Goal: Information Seeking & Learning: Stay updated

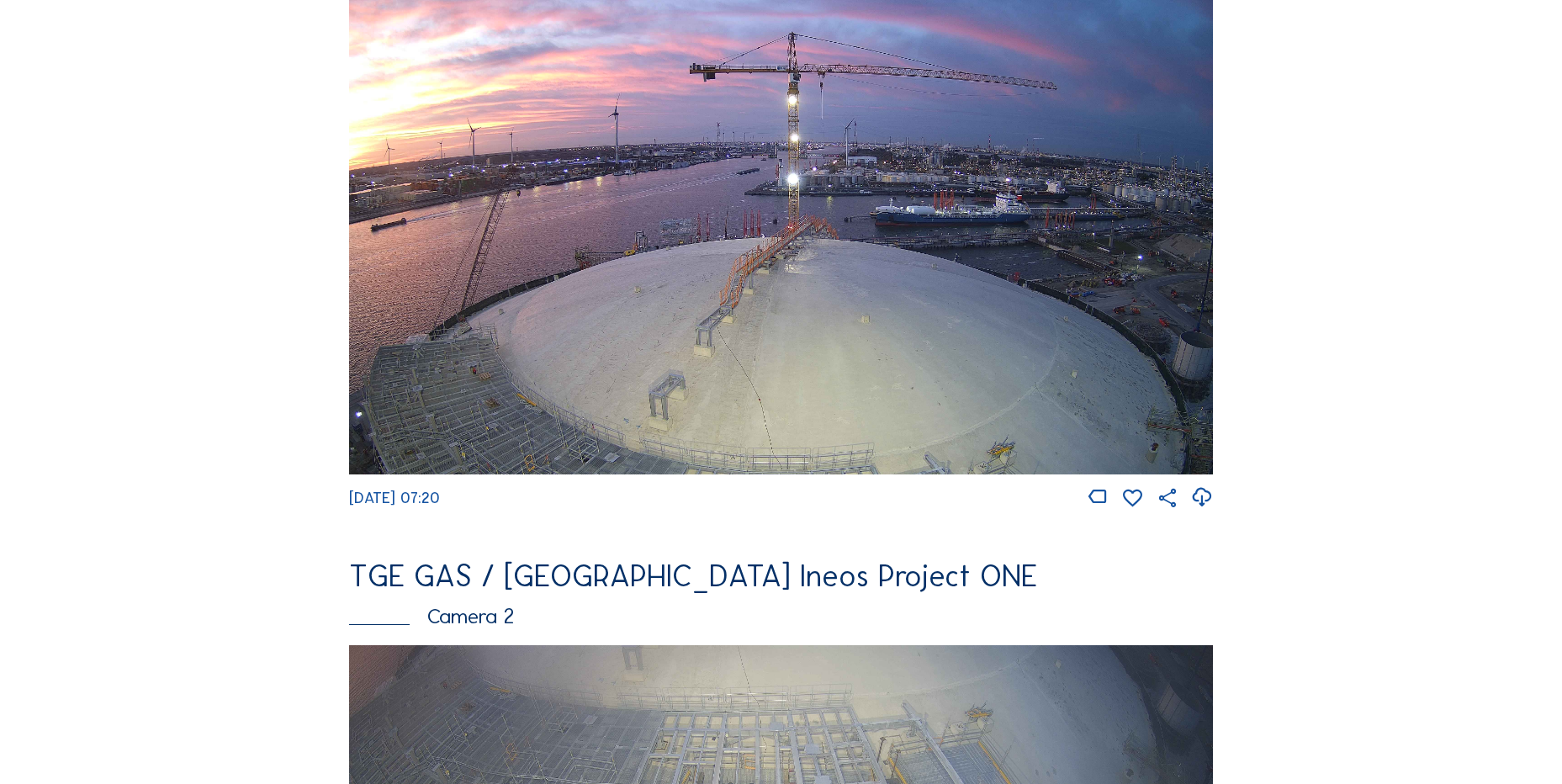
scroll to position [673, 0]
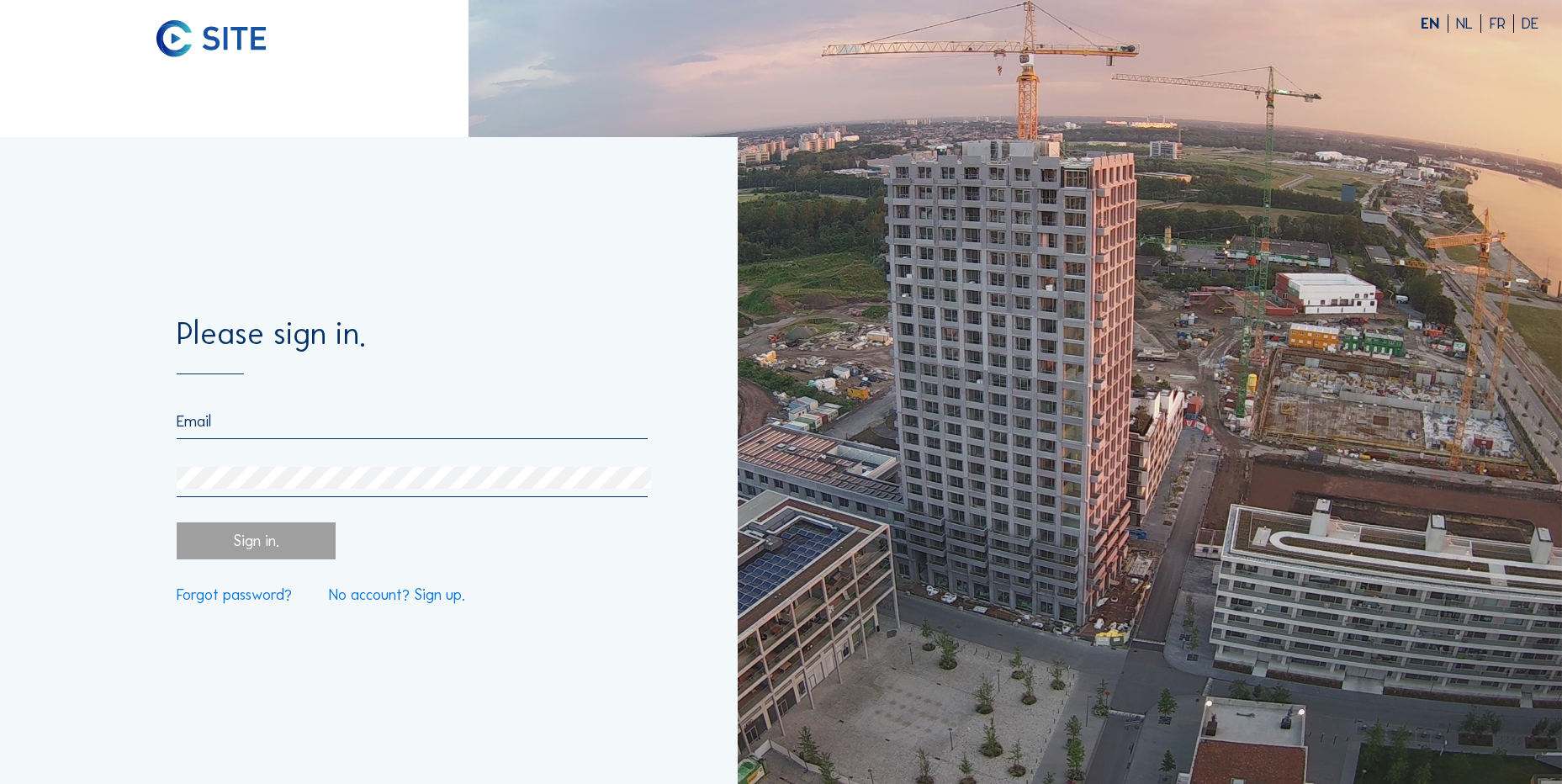
type input "[PERSON_NAME][EMAIL_ADDRESS][PERSON_NAME][DOMAIN_NAME]"
click at [228, 555] on div "Sign in." at bounding box center [256, 540] width 159 height 37
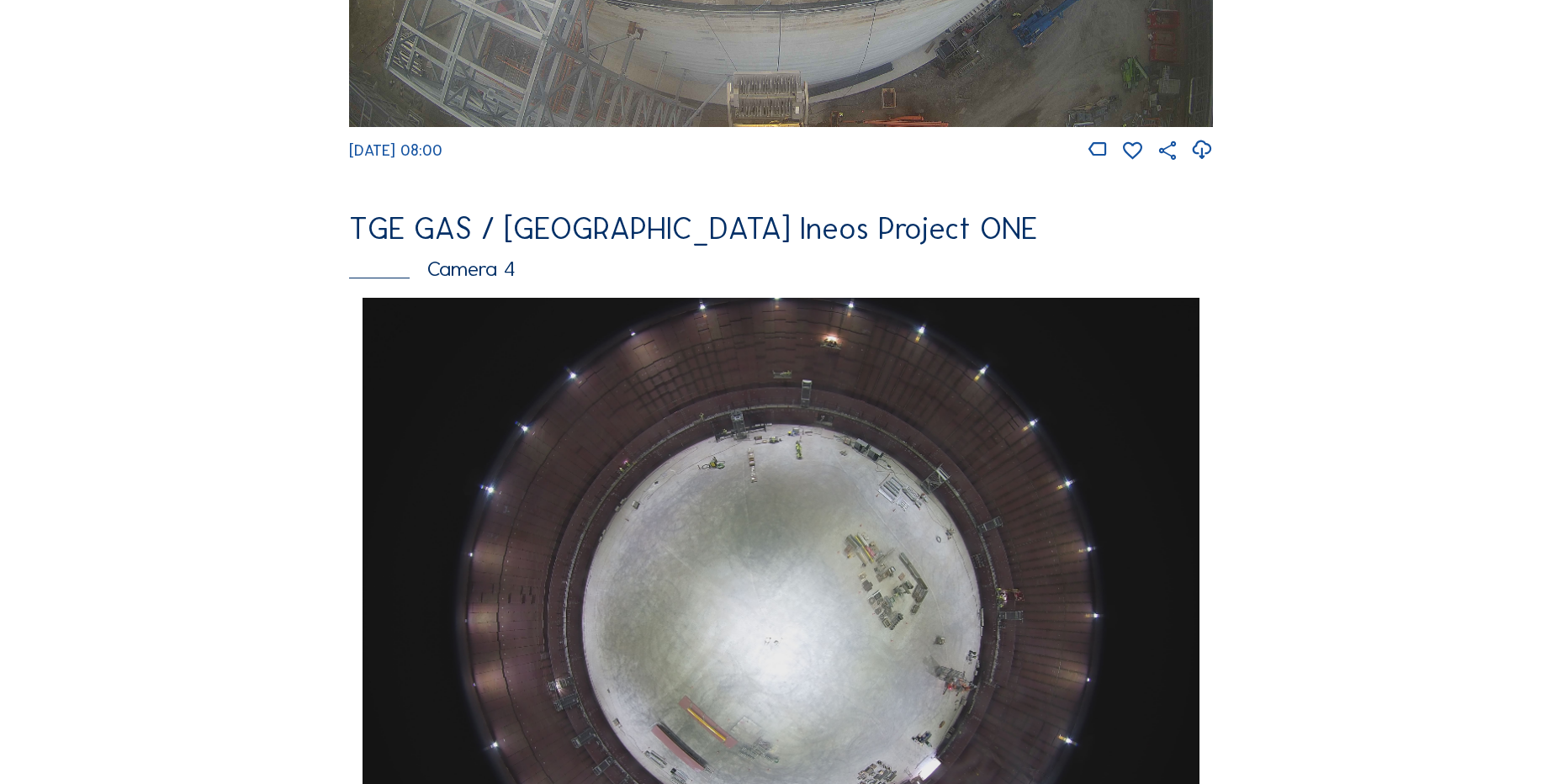
scroll to position [673, 0]
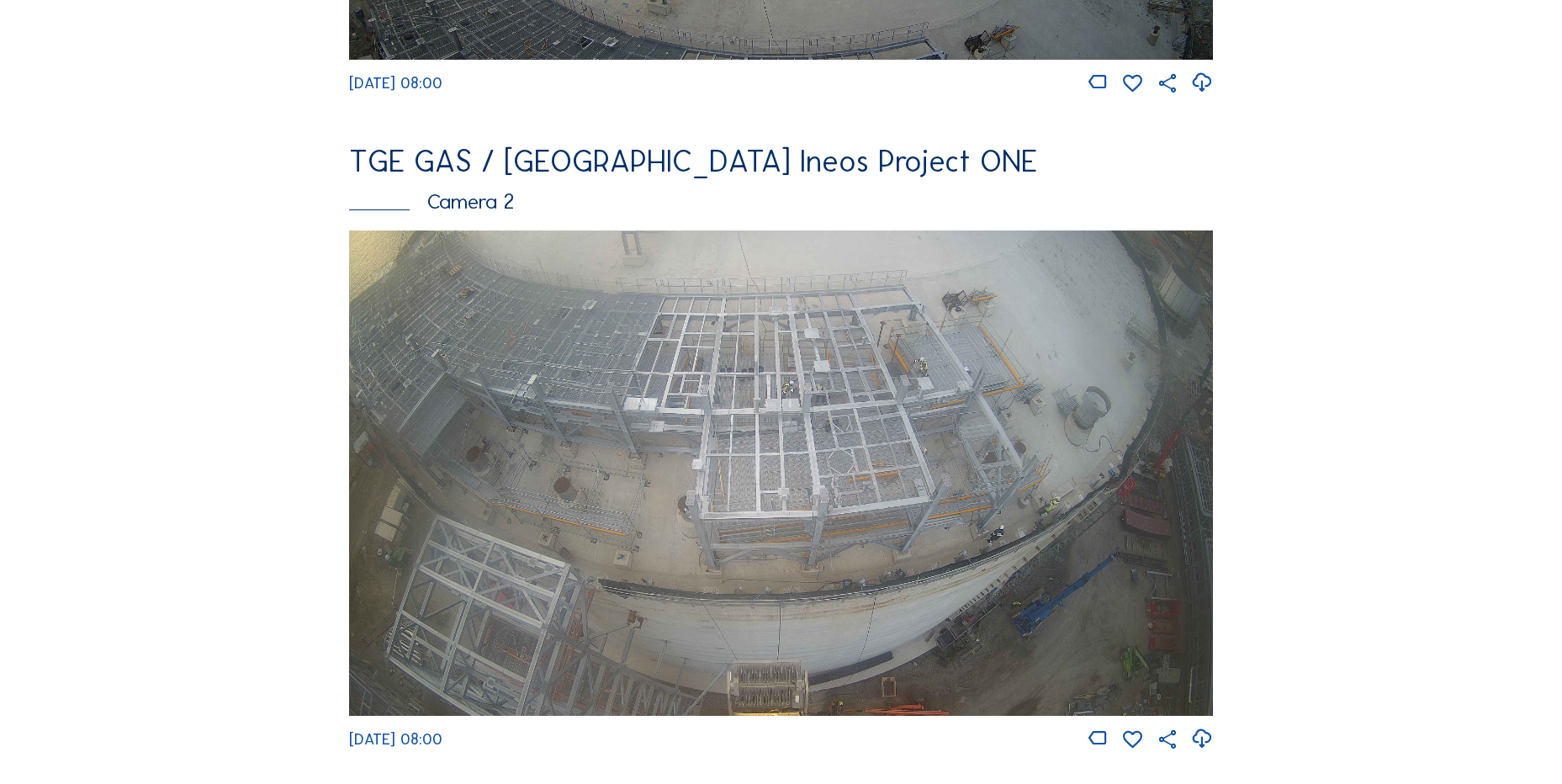
click at [1204, 752] on icon at bounding box center [1202, 738] width 23 height 28
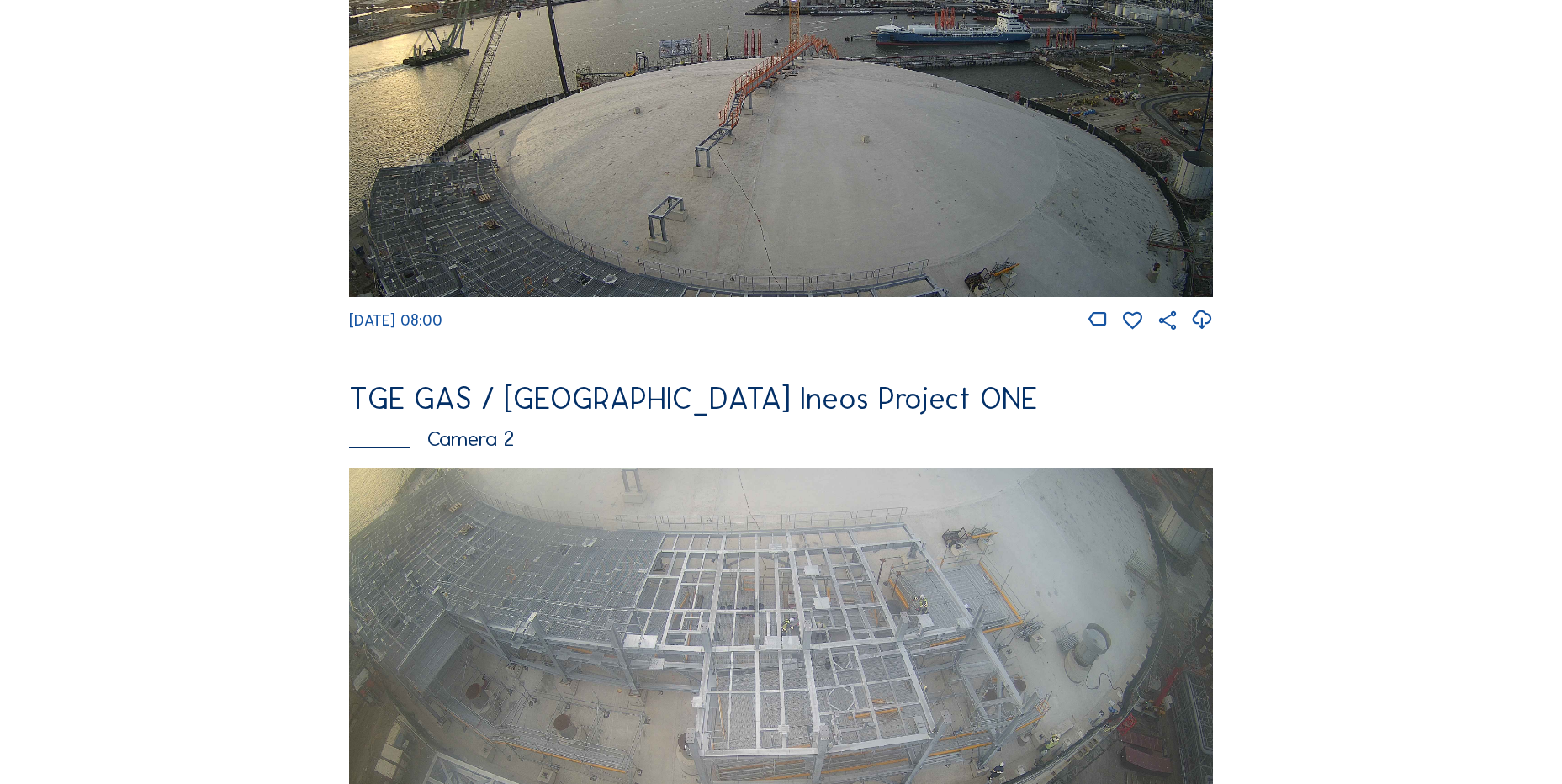
scroll to position [337, 0]
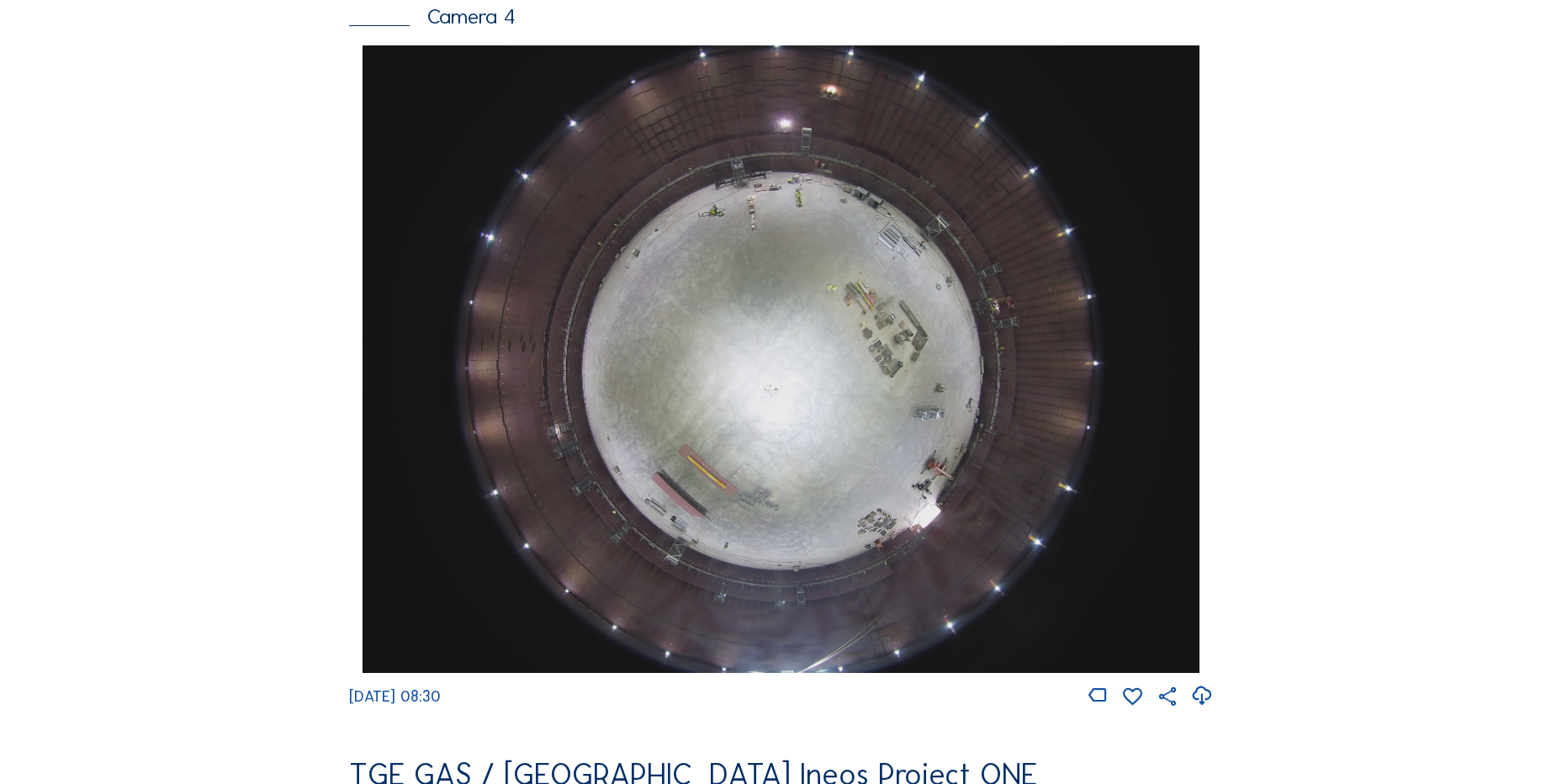
scroll to position [1598, 0]
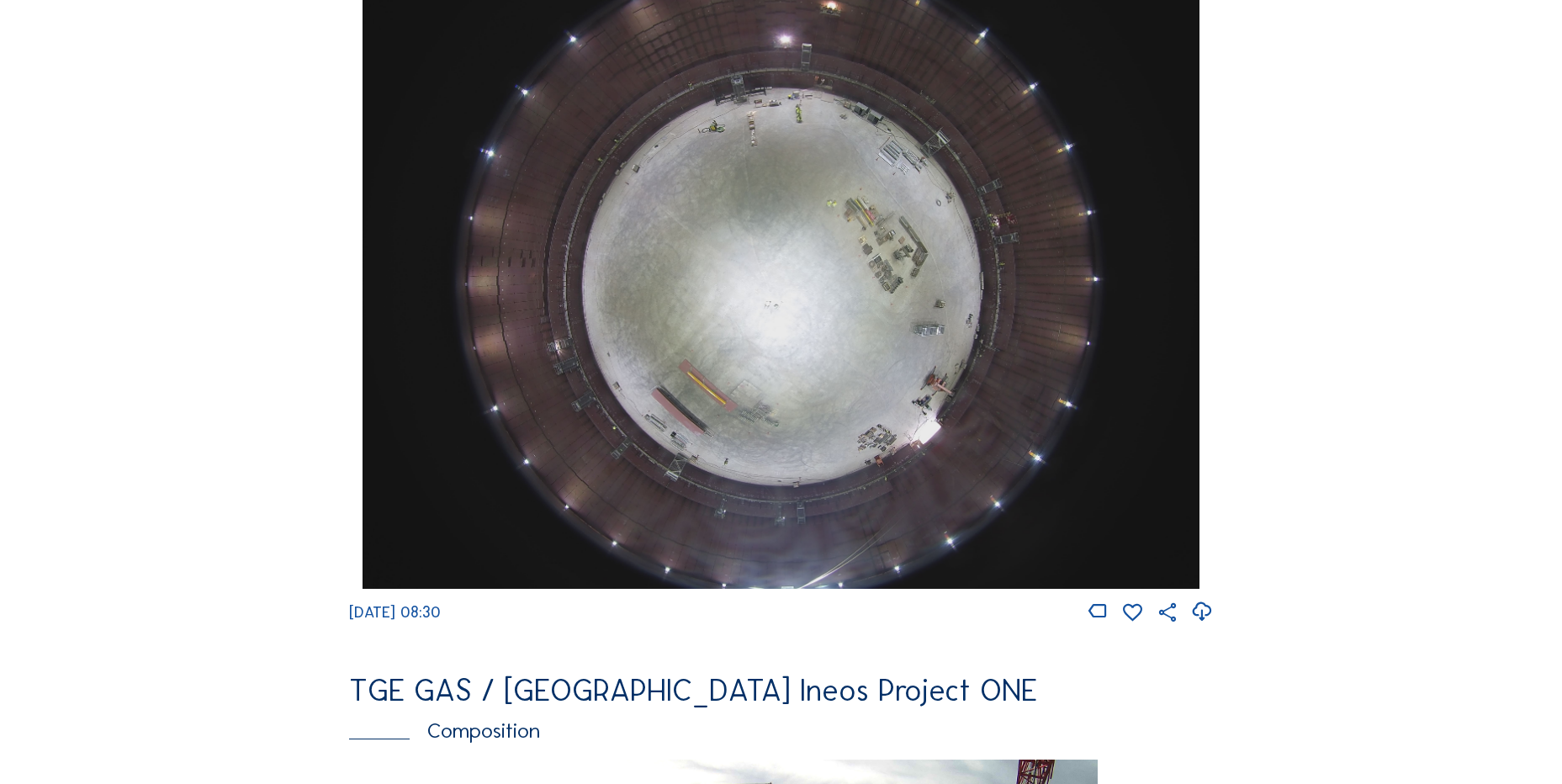
click at [1207, 623] on icon at bounding box center [1202, 611] width 23 height 28
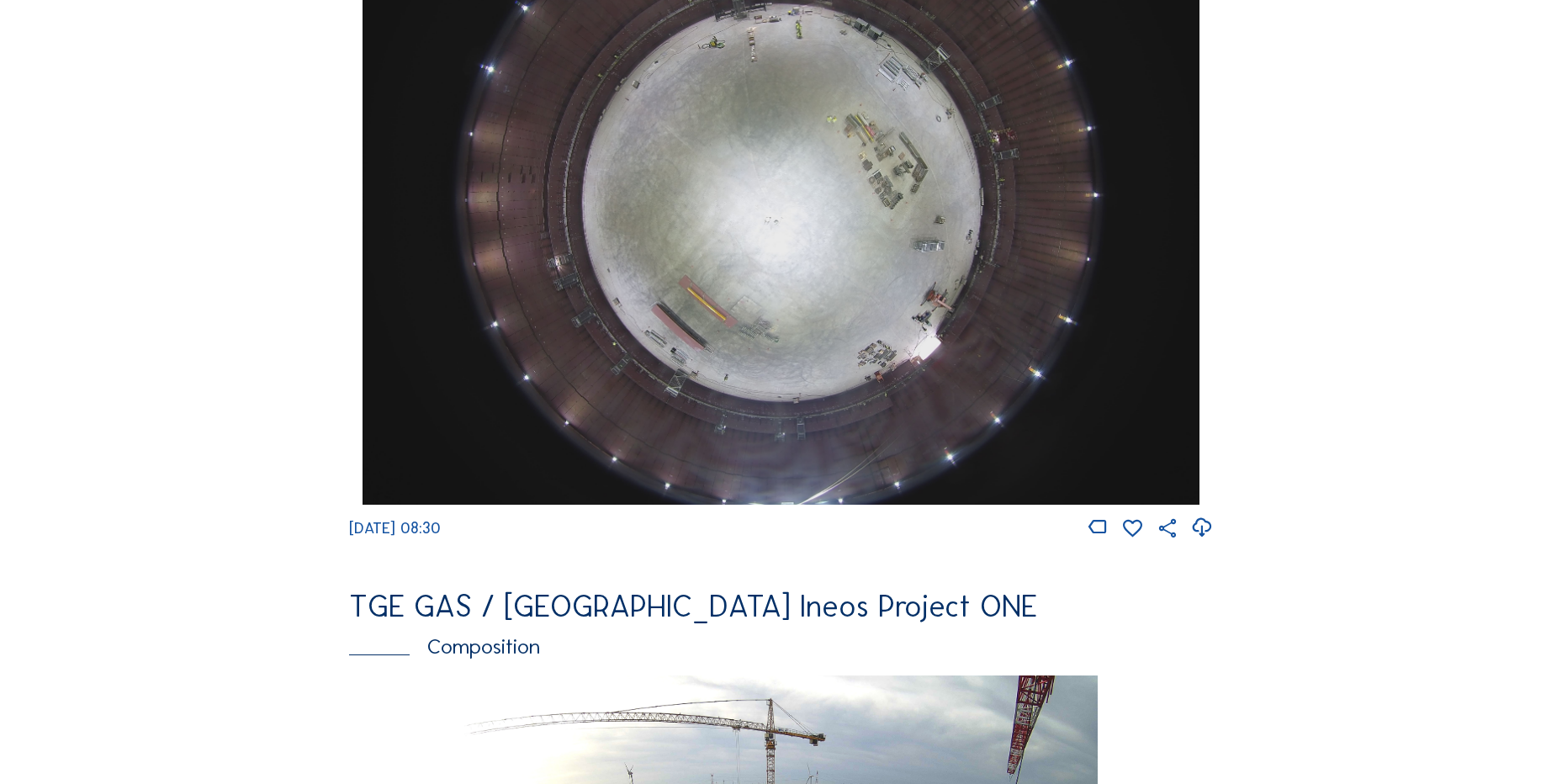
scroll to position [1093, 0]
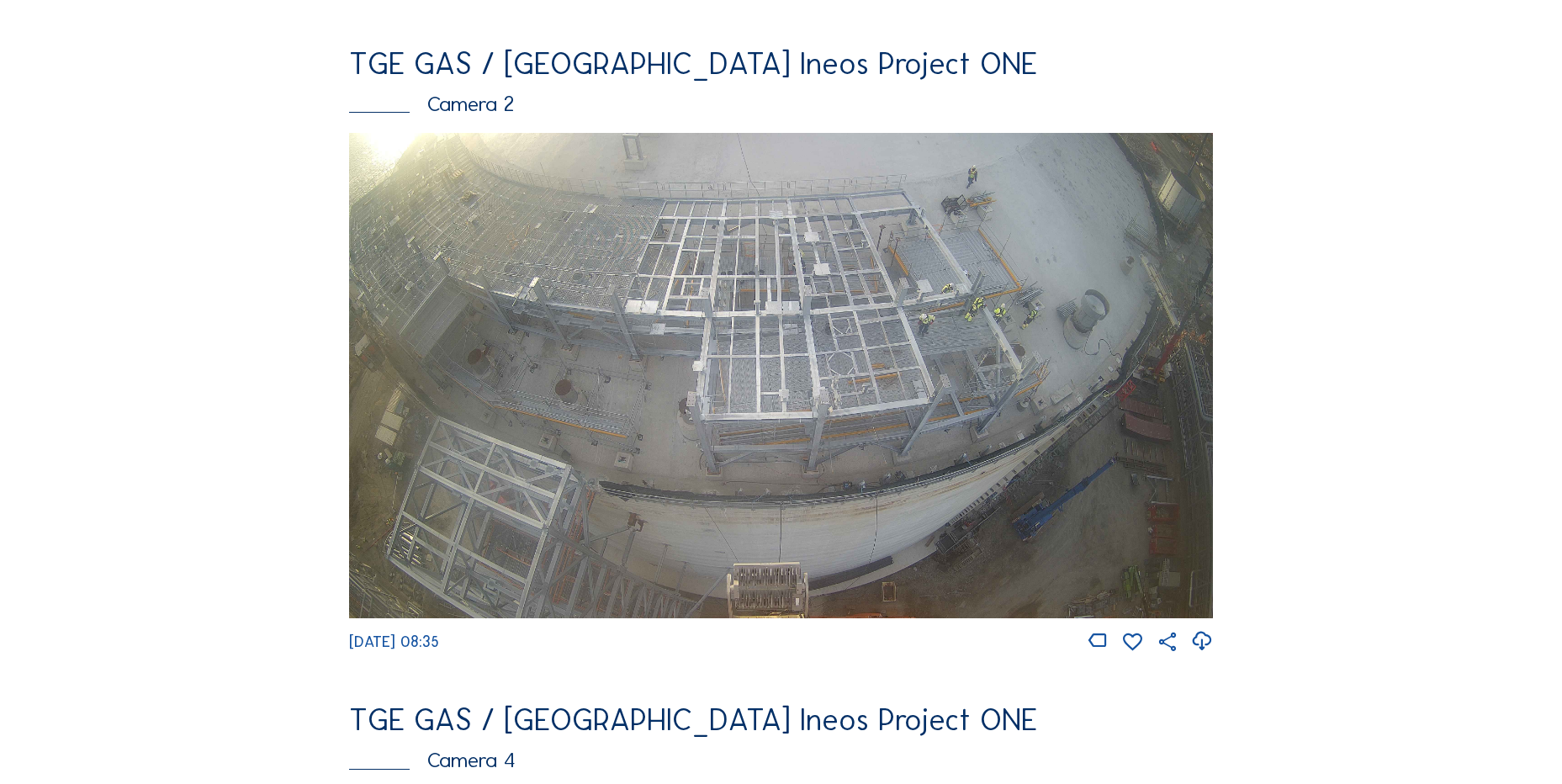
scroll to position [757, 0]
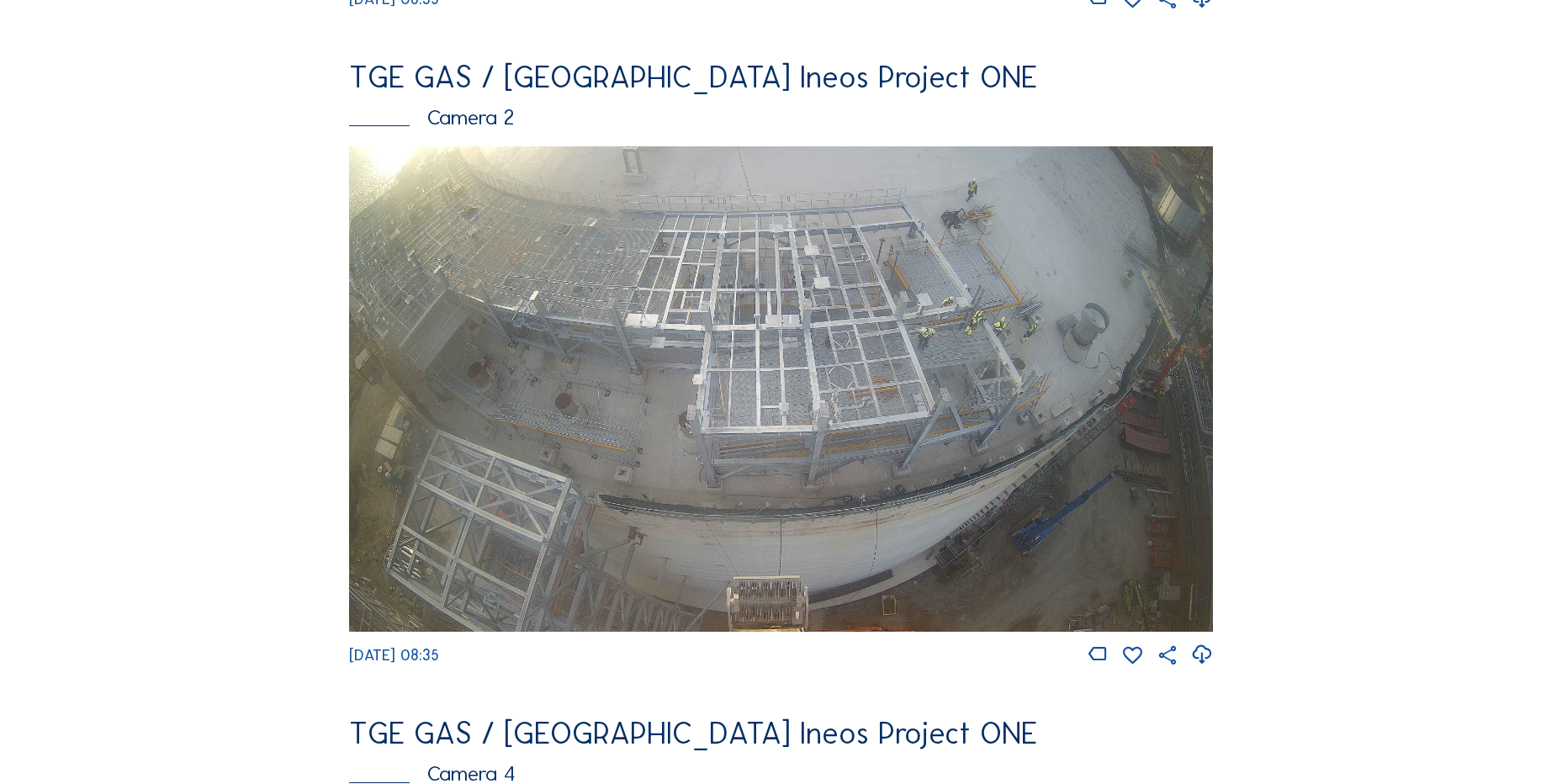
click at [1204, 669] on icon at bounding box center [1202, 654] width 23 height 28
